Goal: Navigation & Orientation: Find specific page/section

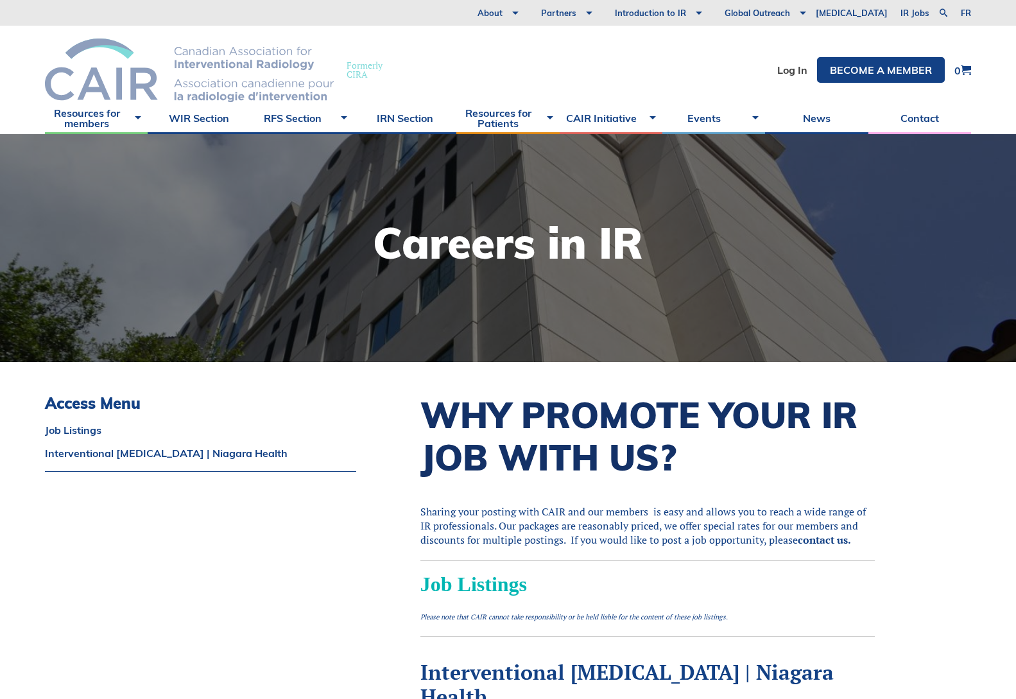
click at [133, 85] on img at bounding box center [189, 70] width 289 height 64
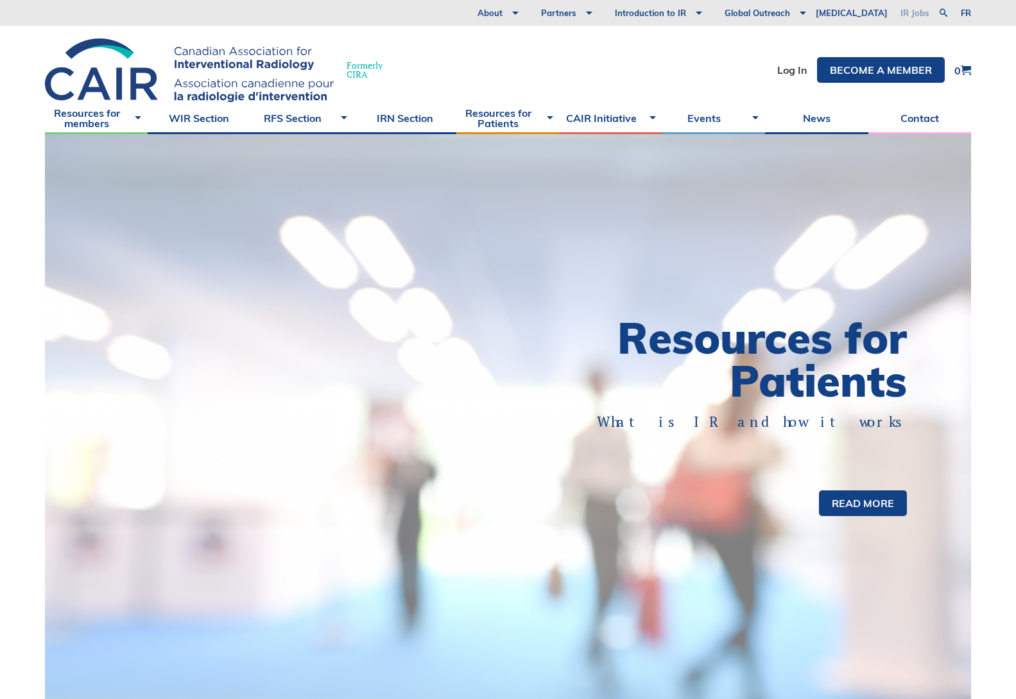
click at [920, 18] on link "IR Jobs" at bounding box center [915, 13] width 42 height 26
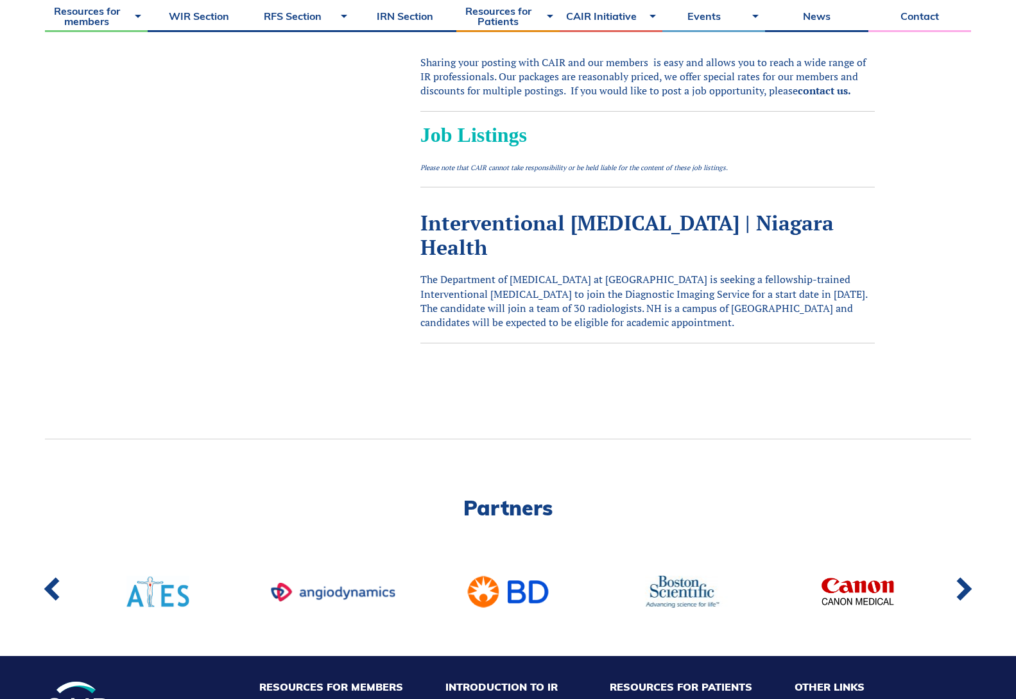
scroll to position [257, 0]
